Goal: Information Seeking & Learning: Learn about a topic

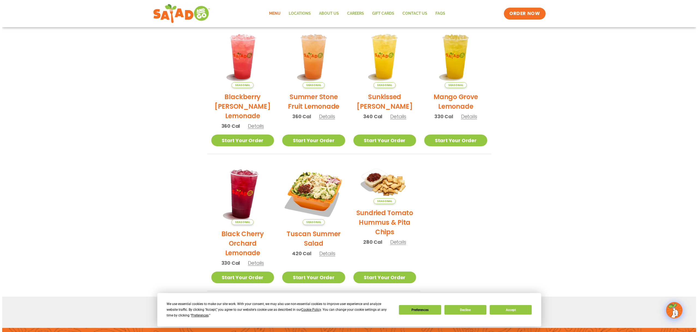
scroll to position [191, 0]
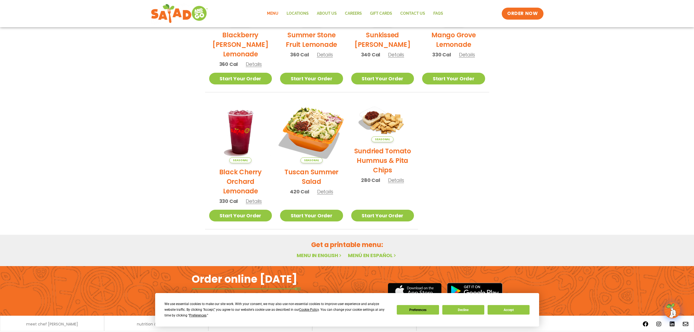
click at [315, 137] on img at bounding box center [311, 132] width 74 height 74
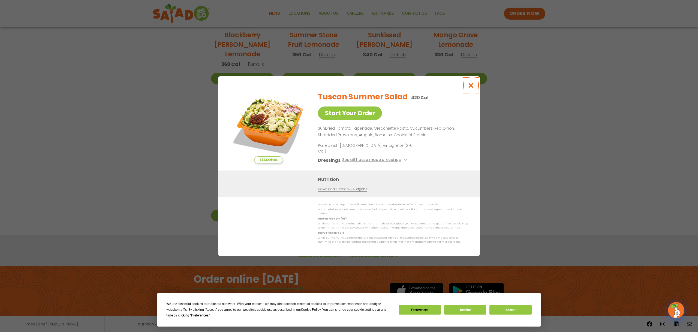
click at [469, 88] on icon "Close modal" at bounding box center [470, 86] width 7 height 6
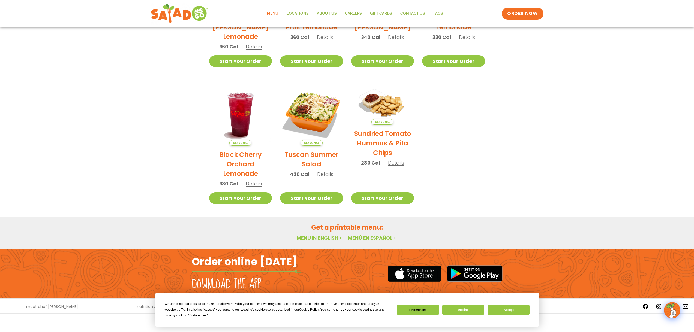
scroll to position [99, 0]
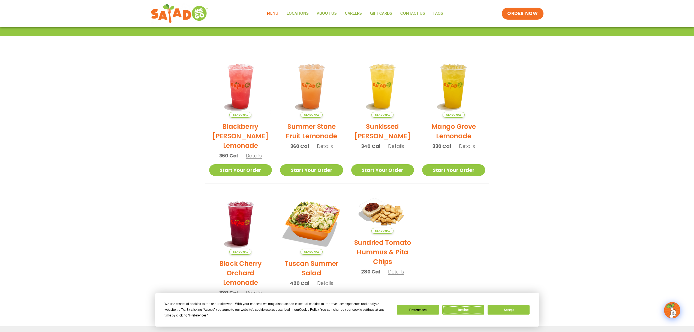
click at [464, 311] on button "Decline" at bounding box center [463, 310] width 42 height 10
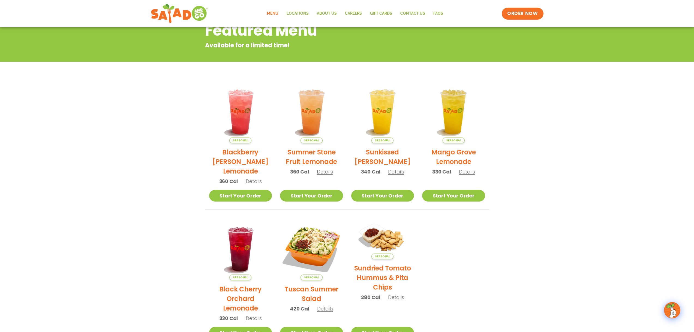
scroll to position [72, 0]
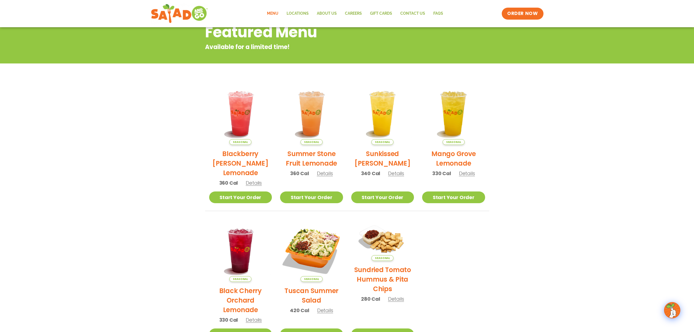
click at [273, 11] on link "Menu" at bounding box center [273, 13] width 20 height 13
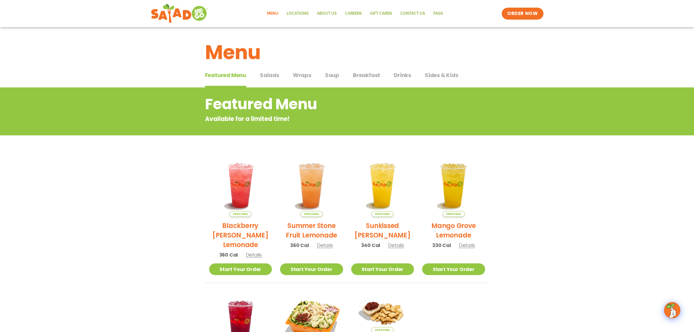
click at [269, 74] on span "Salads" at bounding box center [269, 75] width 19 height 8
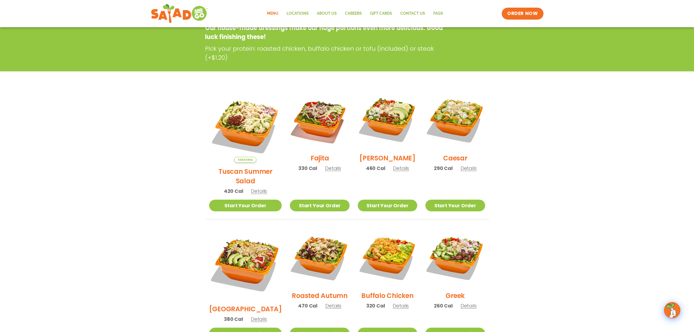
scroll to position [109, 0]
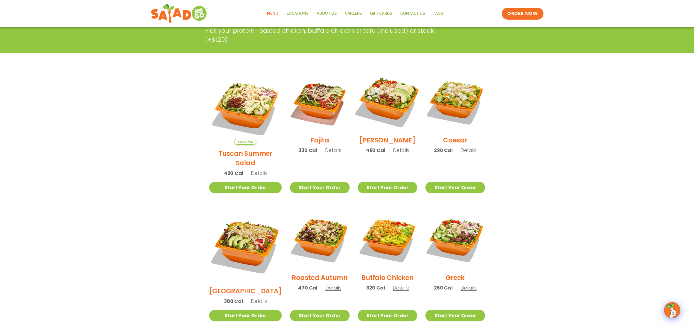
click at [378, 99] on img at bounding box center [387, 102] width 70 height 70
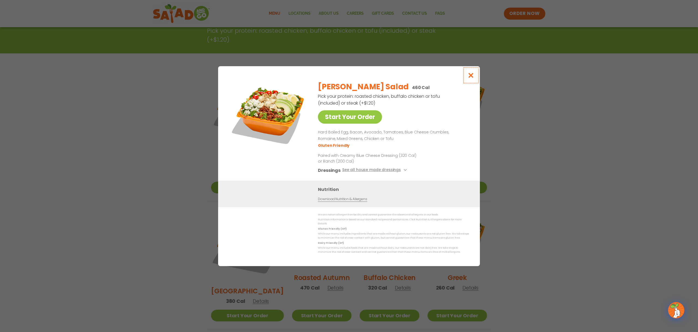
click at [473, 77] on icon "Close modal" at bounding box center [470, 75] width 7 height 6
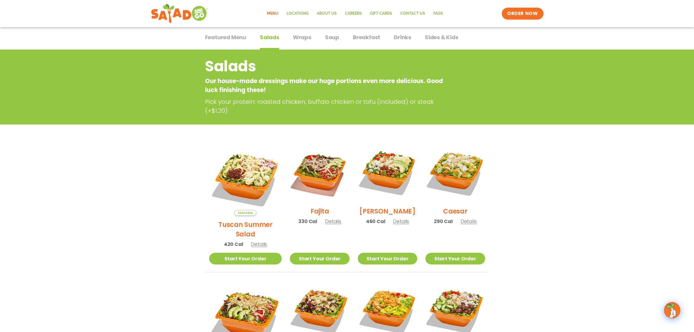
scroll to position [27, 0]
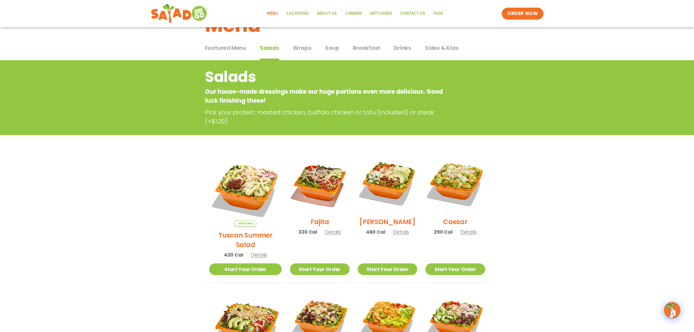
click at [330, 48] on span "Soup" at bounding box center [332, 48] width 14 height 8
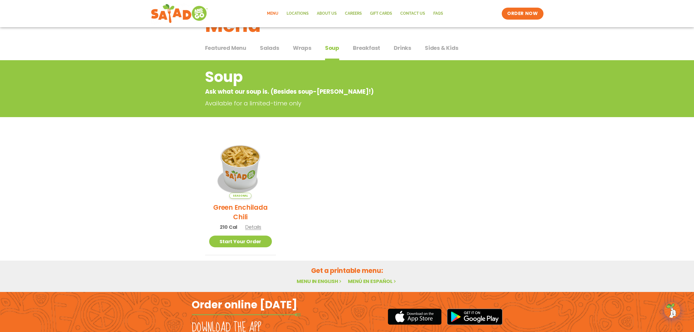
click at [366, 49] on span "Breakfast" at bounding box center [366, 48] width 27 height 8
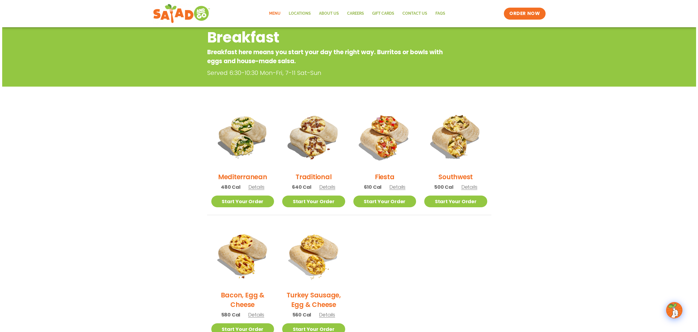
scroll to position [55, 0]
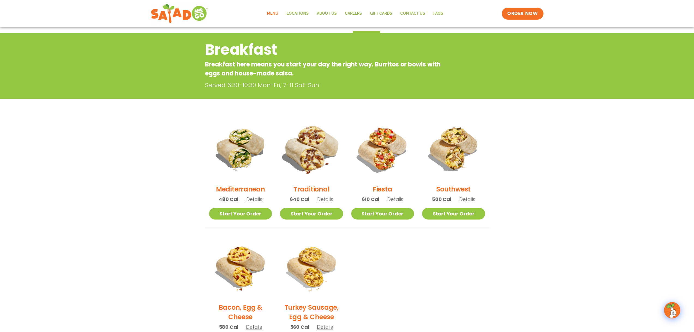
click at [315, 155] on img at bounding box center [311, 149] width 74 height 74
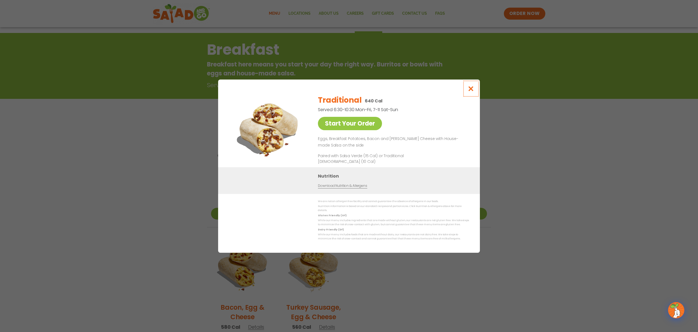
click at [471, 90] on icon "Close modal" at bounding box center [470, 89] width 7 height 6
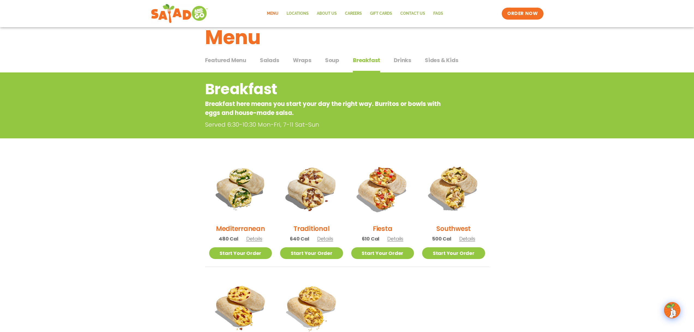
scroll to position [0, 0]
